Goal: Information Seeking & Learning: Learn about a topic

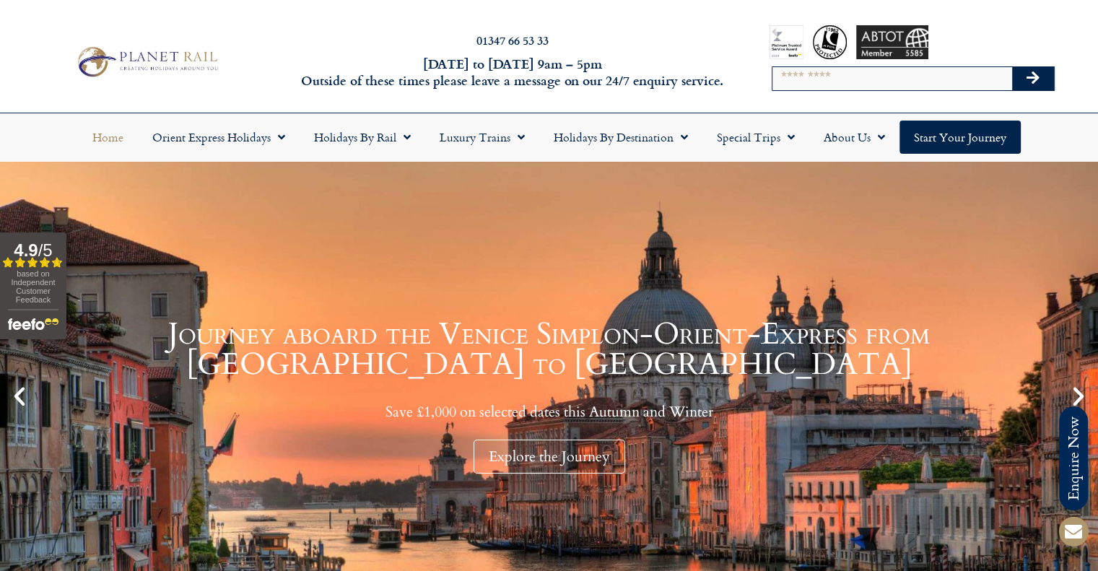
click at [812, 80] on input "Search" at bounding box center [893, 78] width 240 height 23
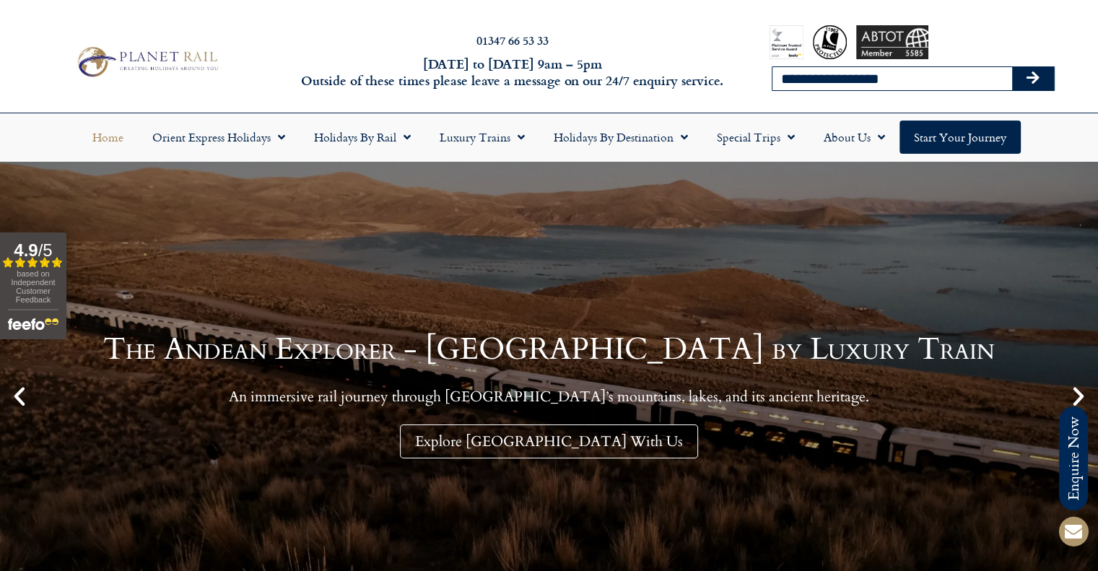
type input "**********"
click at [1013, 67] on button "Search" at bounding box center [1034, 78] width 42 height 23
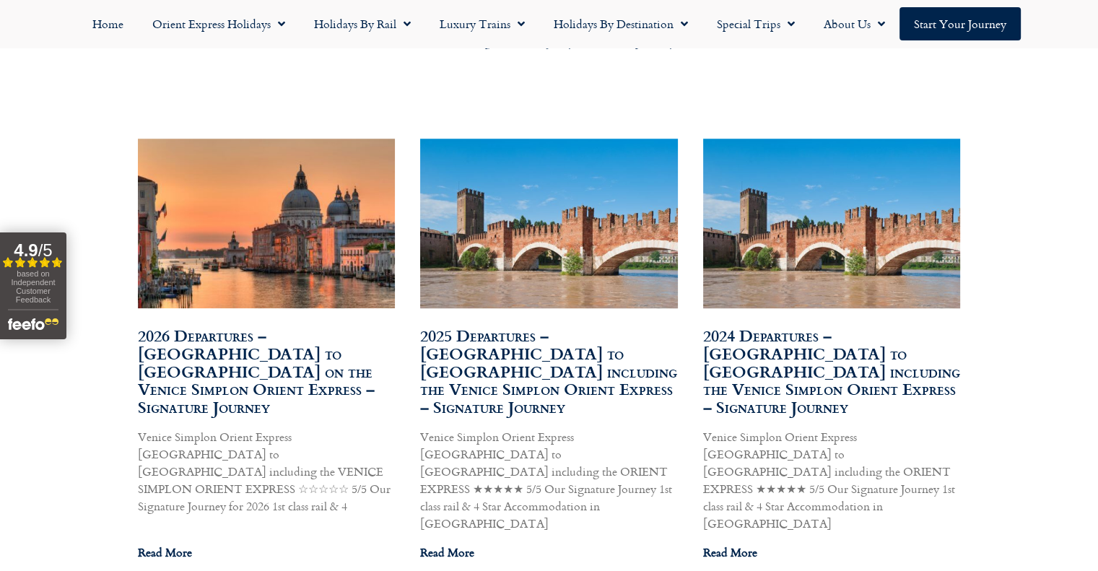
scroll to position [867, 0]
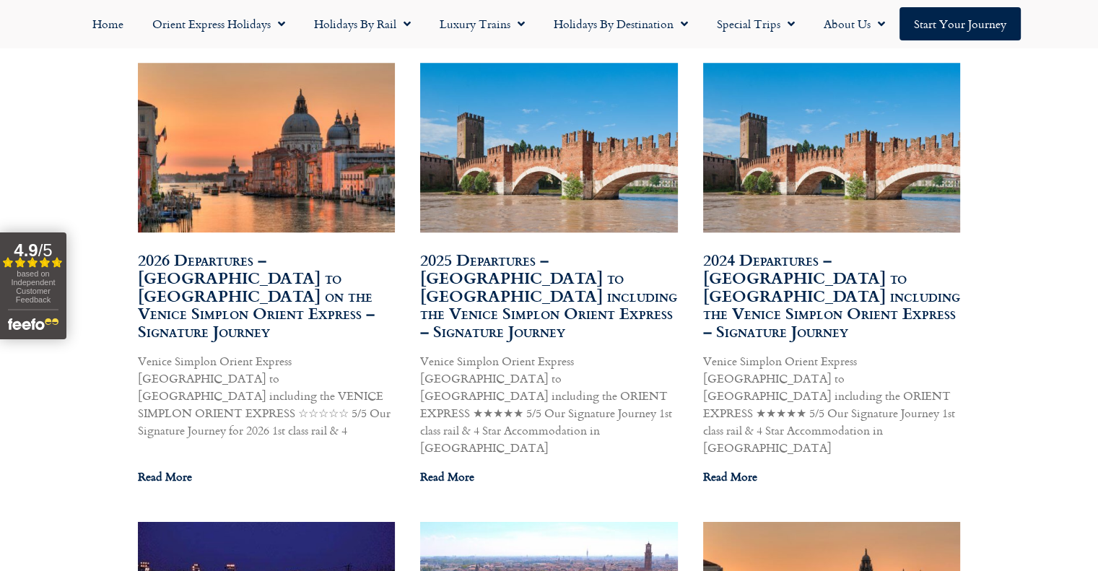
click at [254, 283] on link "2026 Departures – London to Venice on the Venice Simplon Orient Express – Signa…" at bounding box center [256, 295] width 237 height 95
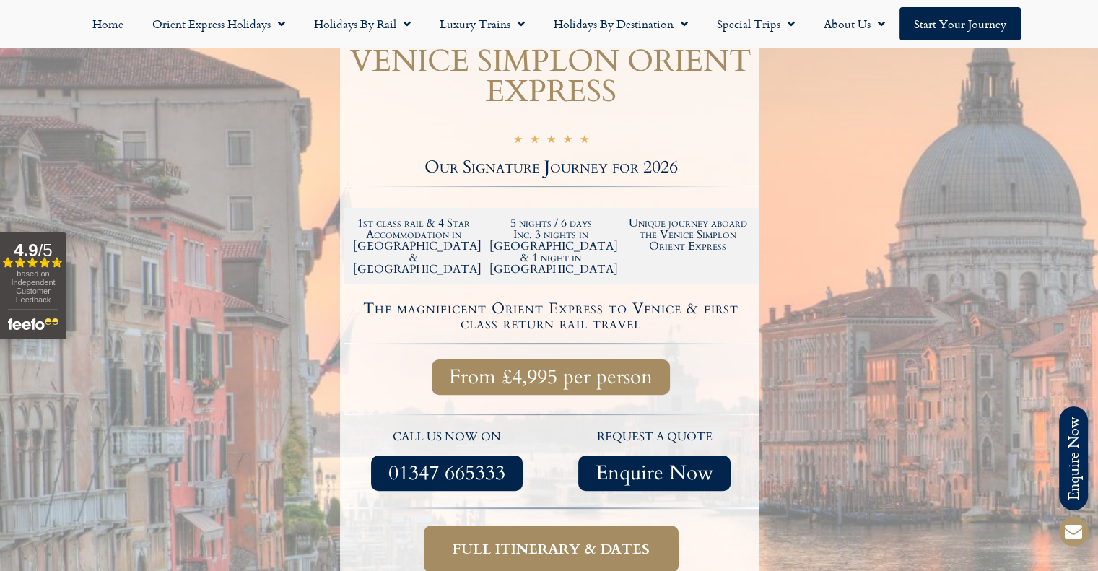
scroll to position [144, 0]
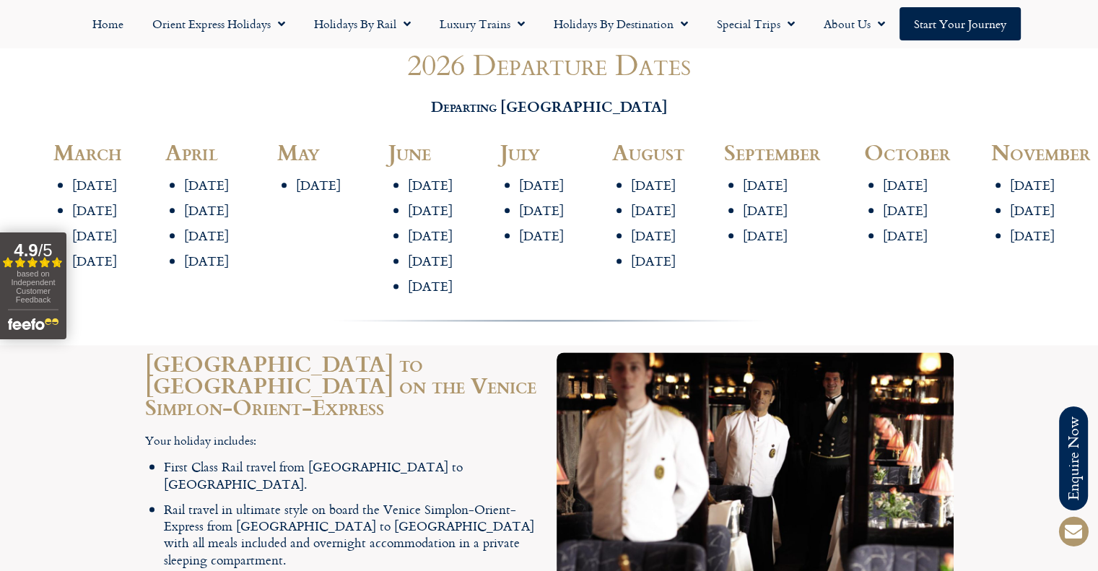
scroll to position [1805, 0]
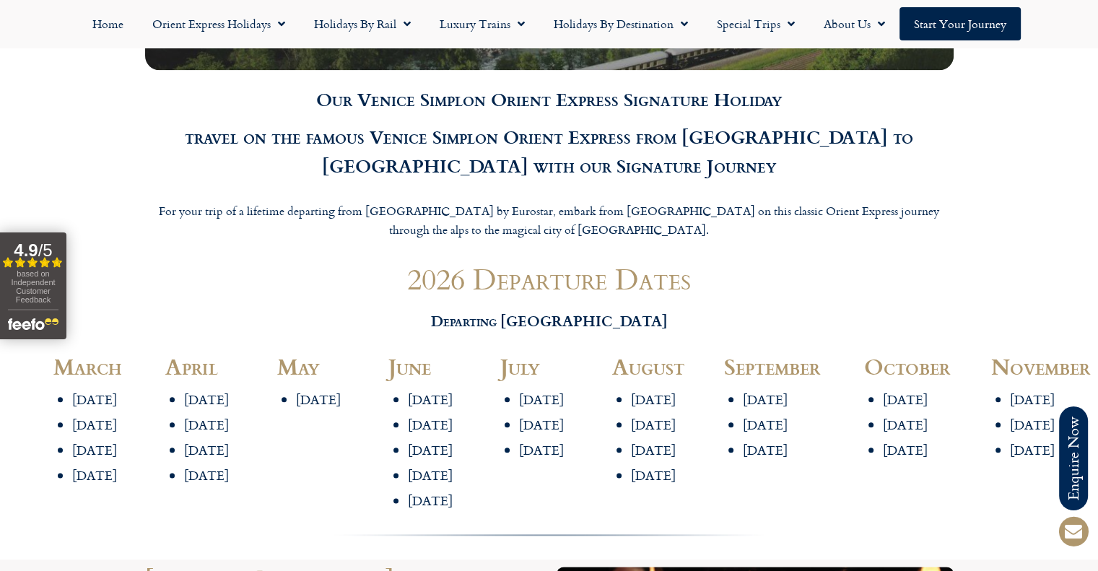
scroll to position [1589, 0]
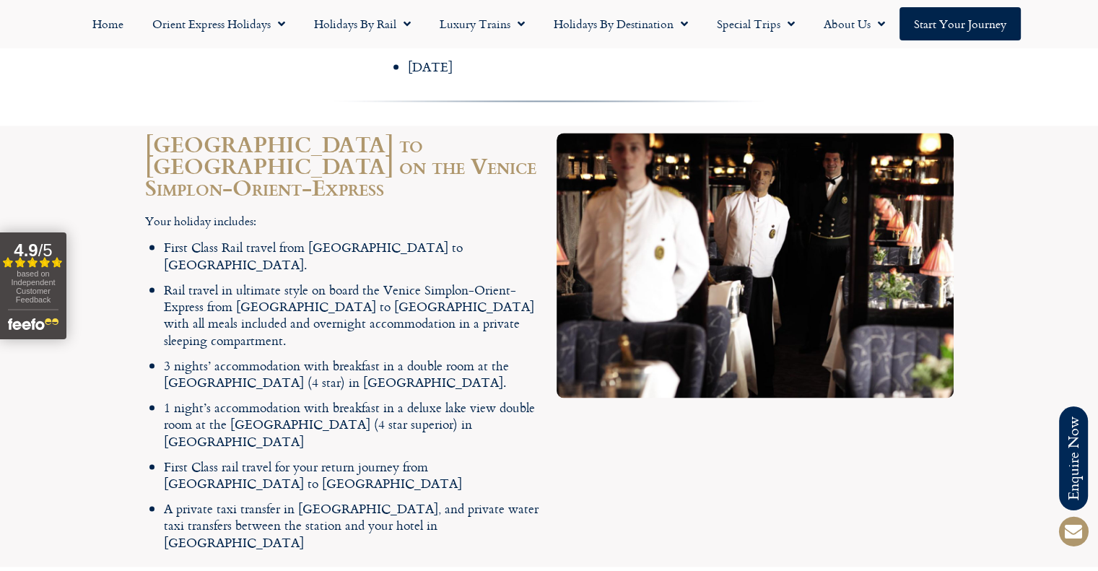
scroll to position [2094, 0]
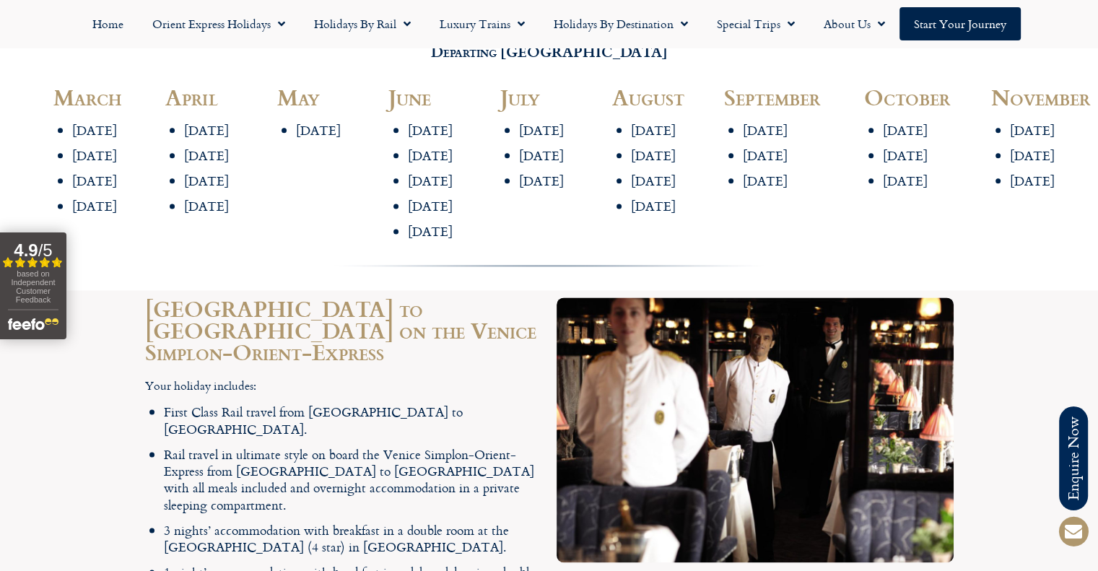
scroll to position [1733, 0]
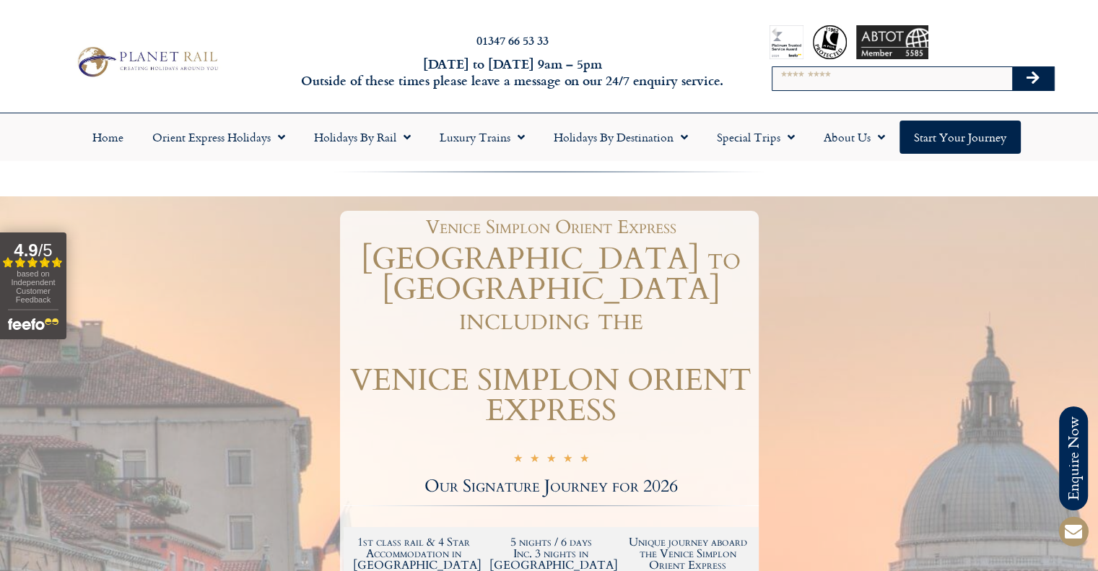
click at [812, 80] on input "Search" at bounding box center [893, 78] width 240 height 23
type input "*********"
click at [1013, 67] on button "Search" at bounding box center [1034, 78] width 42 height 23
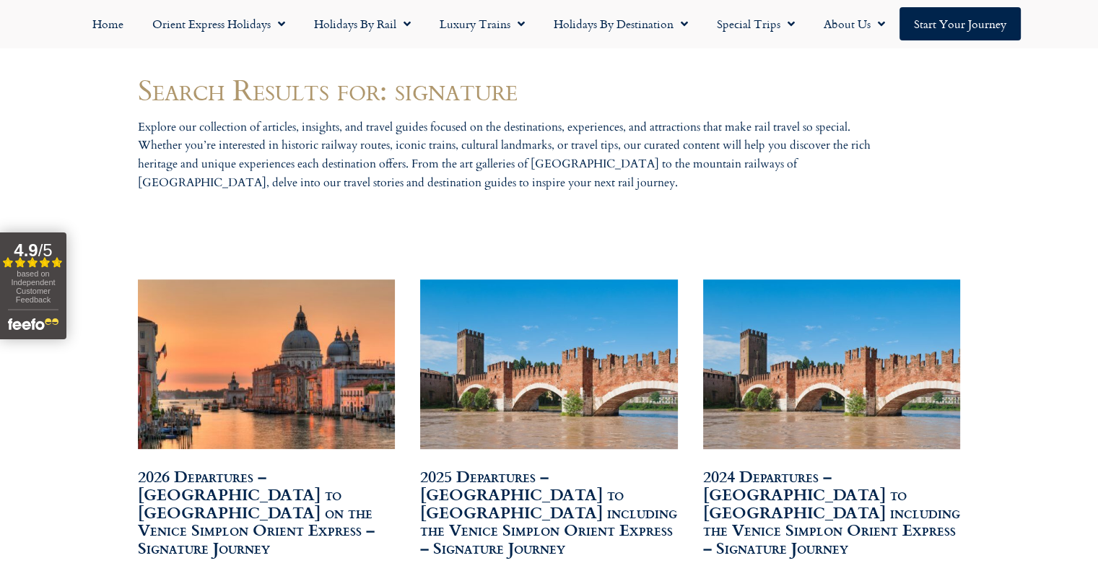
scroll to position [867, 0]
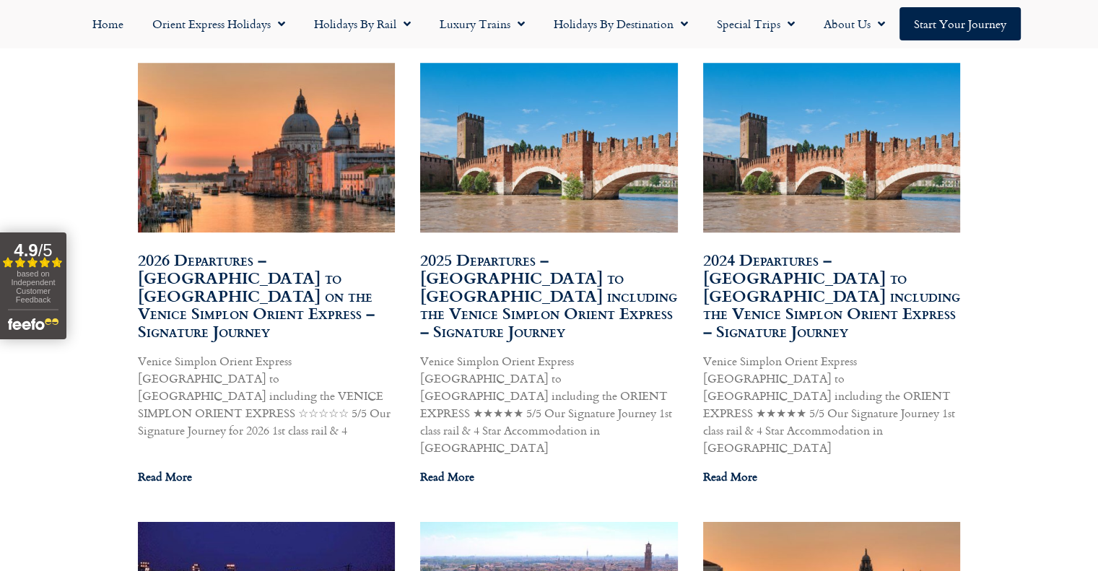
click at [266, 289] on link "2026 Departures – [GEOGRAPHIC_DATA] to [GEOGRAPHIC_DATA] on the Venice Simplon …" at bounding box center [256, 295] width 237 height 95
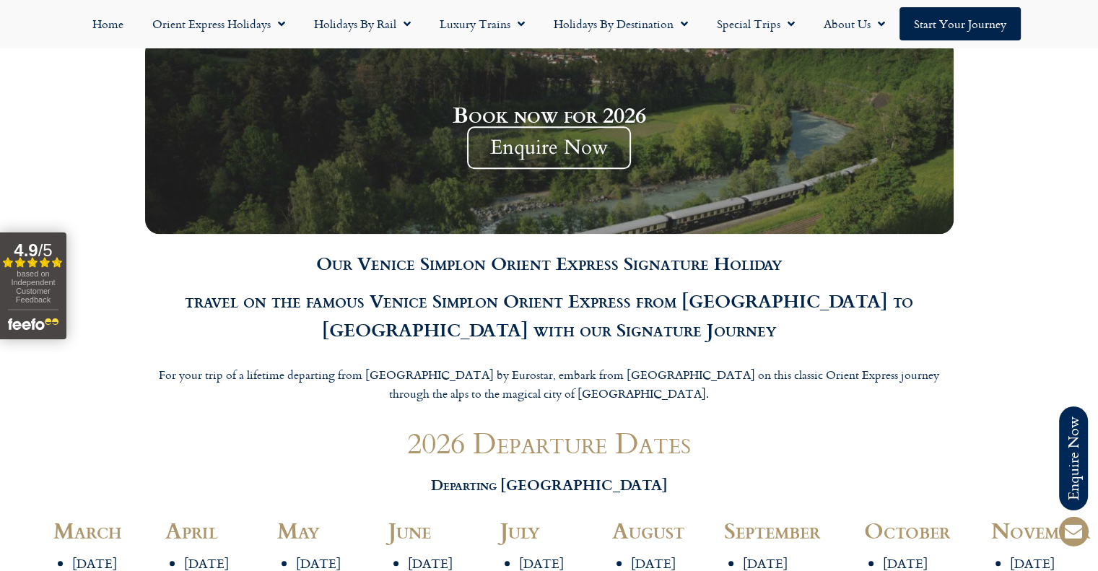
scroll to position [1589, 0]
